Goal: Information Seeking & Learning: Learn about a topic

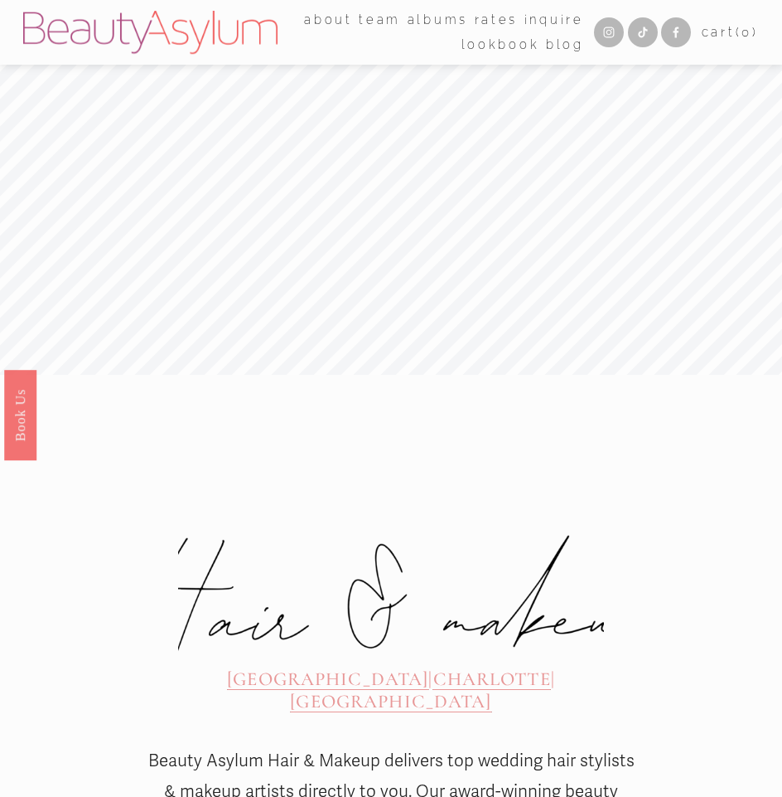
click at [490, 22] on link "Rates" at bounding box center [497, 19] width 44 height 25
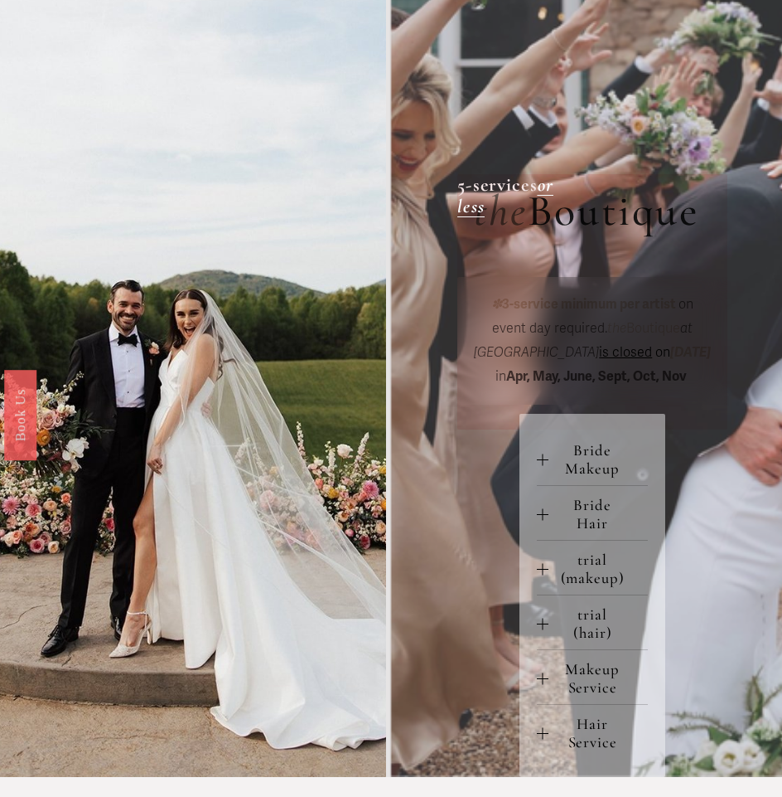
scroll to position [332, 0]
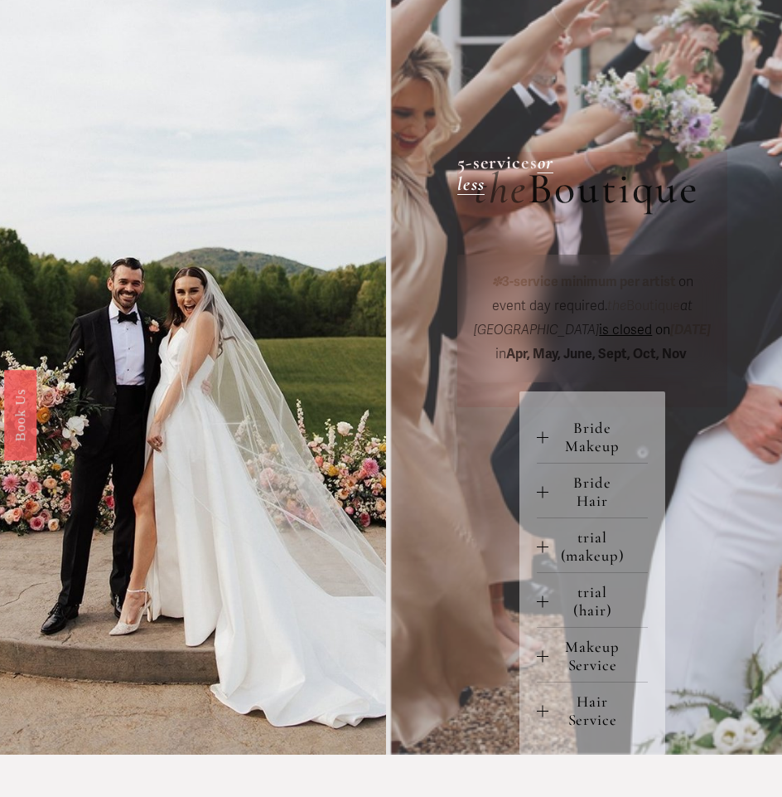
click at [536, 441] on div "Bride Makeup bride only makeup (90 min) $275 / wedding day *two additional serv…" at bounding box center [593, 572] width 146 height 362
click at [541, 443] on div at bounding box center [543, 437] width 12 height 12
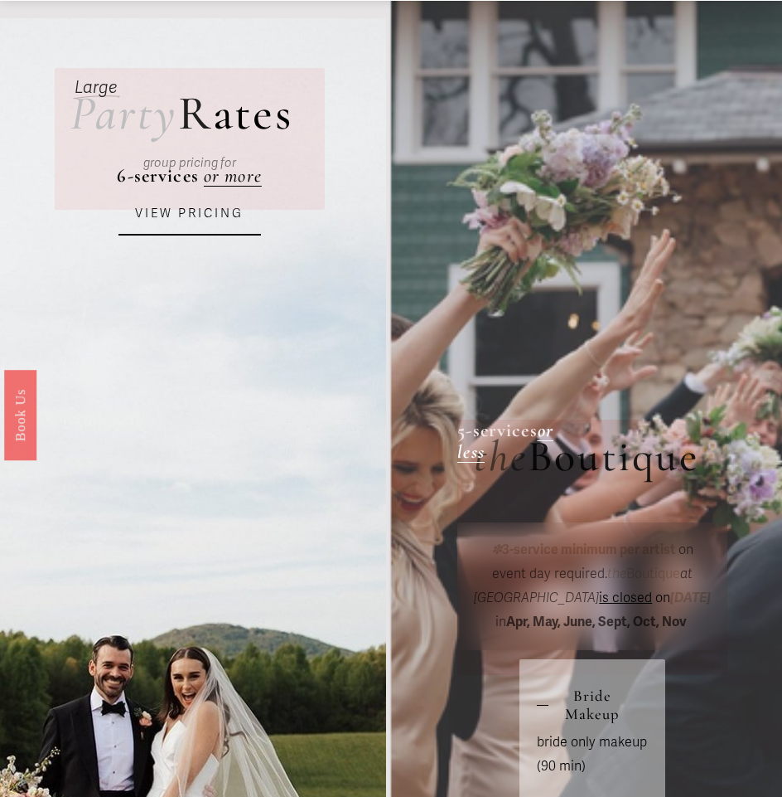
scroll to position [83, 0]
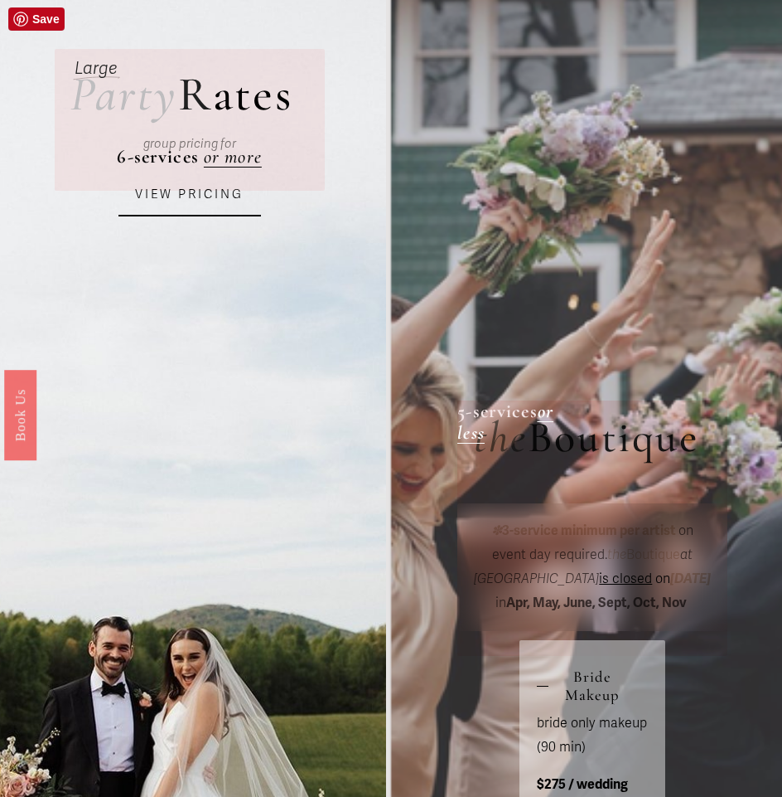
click at [160, 191] on link "VIEW PRICING" at bounding box center [190, 194] width 143 height 43
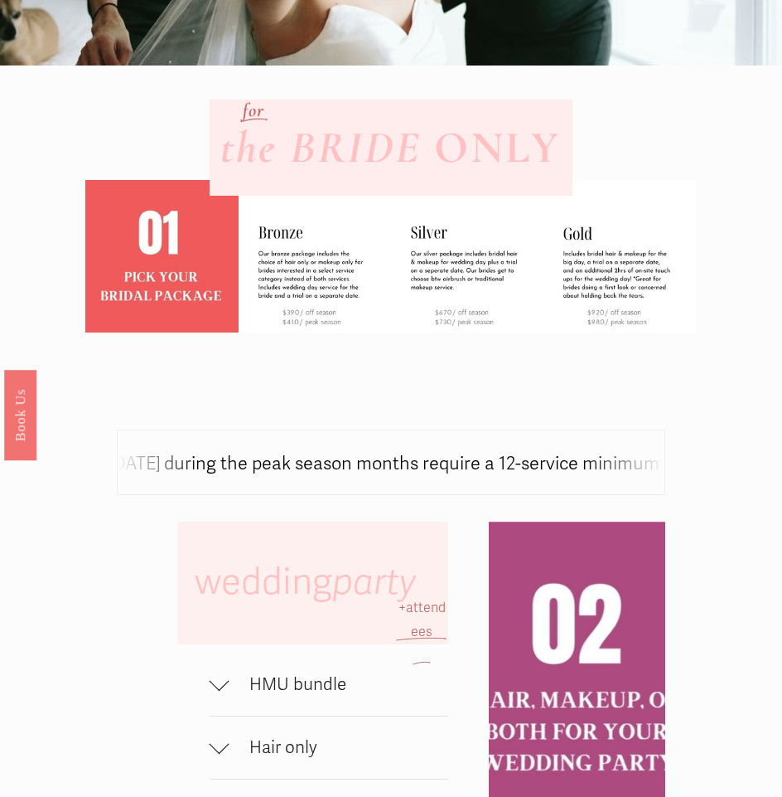
scroll to position [746, 0]
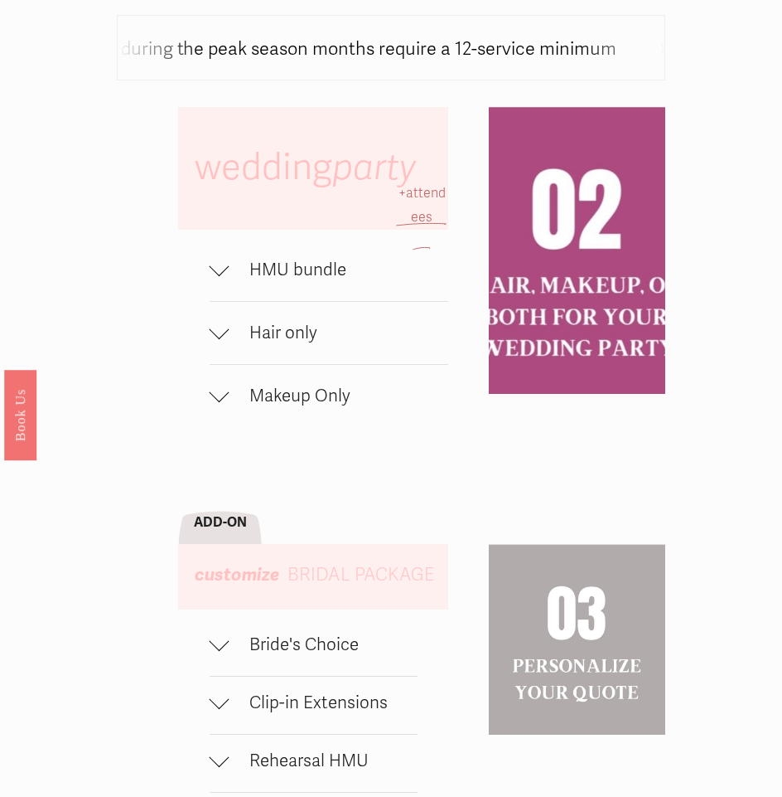
click at [225, 276] on div at bounding box center [220, 266] width 20 height 20
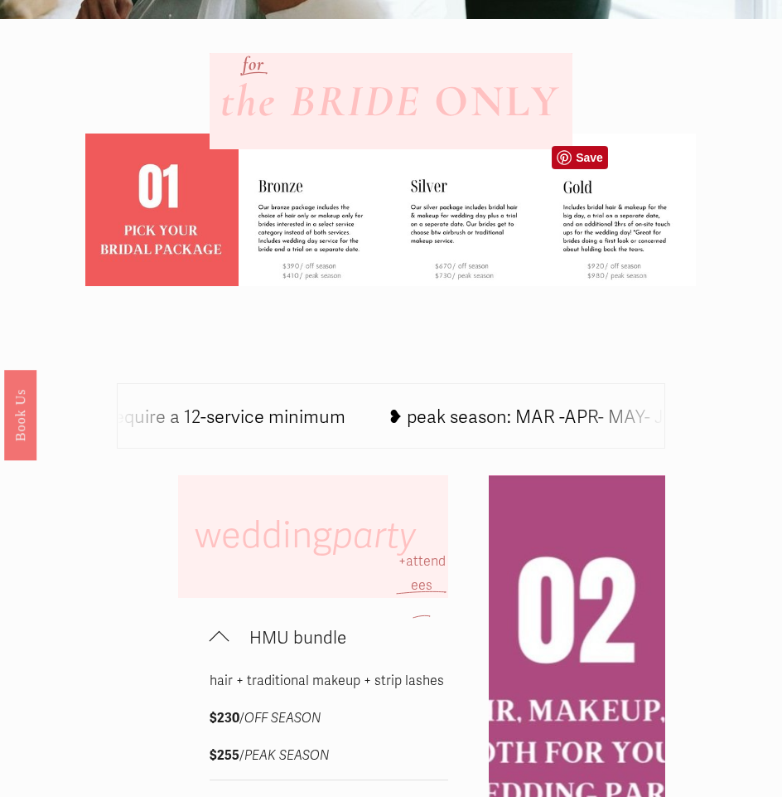
scroll to position [0, 0]
